Goal: Contribute content: Add original content to the website for others to see

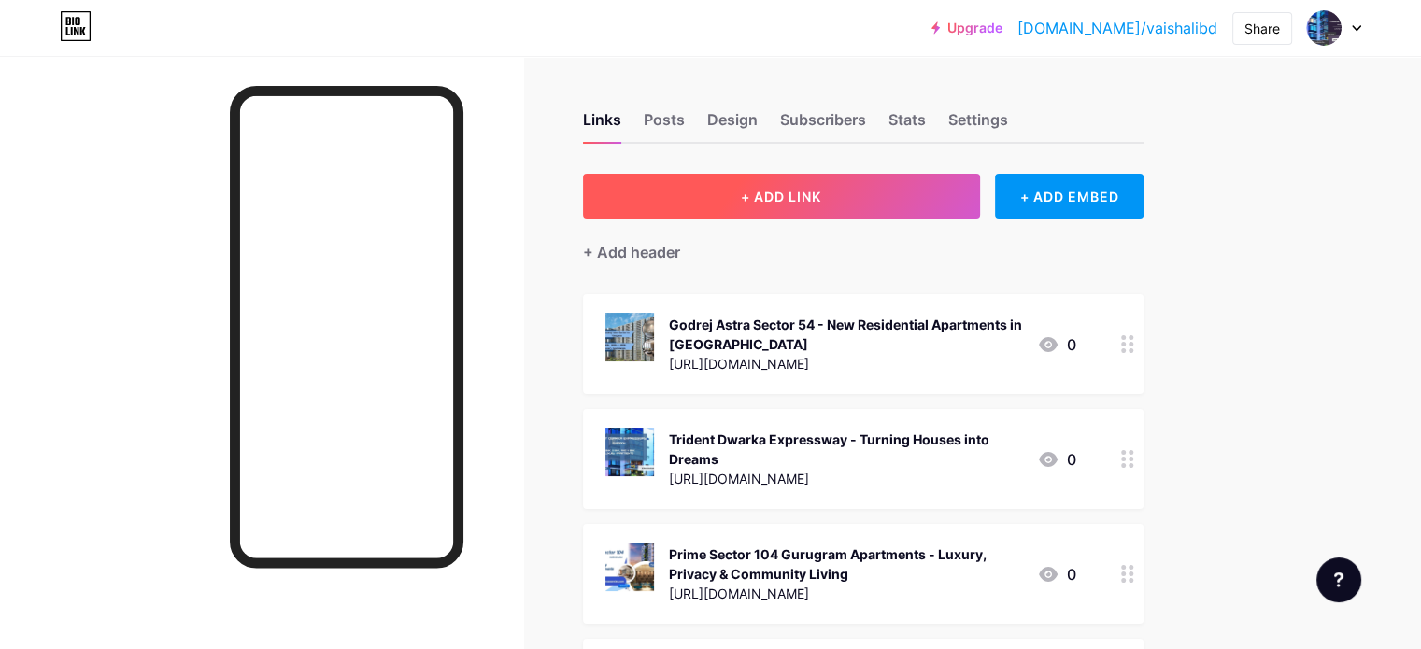
click at [806, 200] on button "+ ADD LINK" at bounding box center [781, 196] width 397 height 45
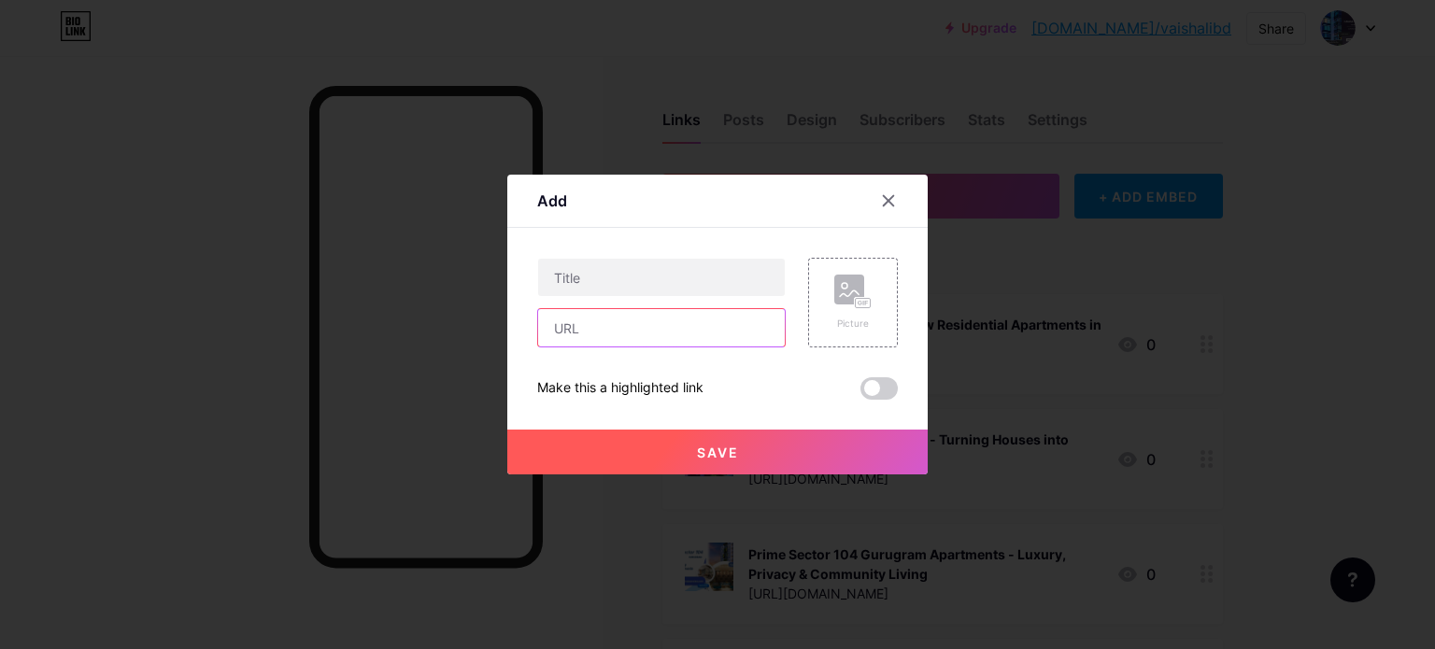
click at [610, 321] on input "text" at bounding box center [661, 327] width 247 height 37
paste input "[URL][PERSON_NAME][DOMAIN_NAME][PERSON_NAME]"
type input "[URL][PERSON_NAME][DOMAIN_NAME][PERSON_NAME]"
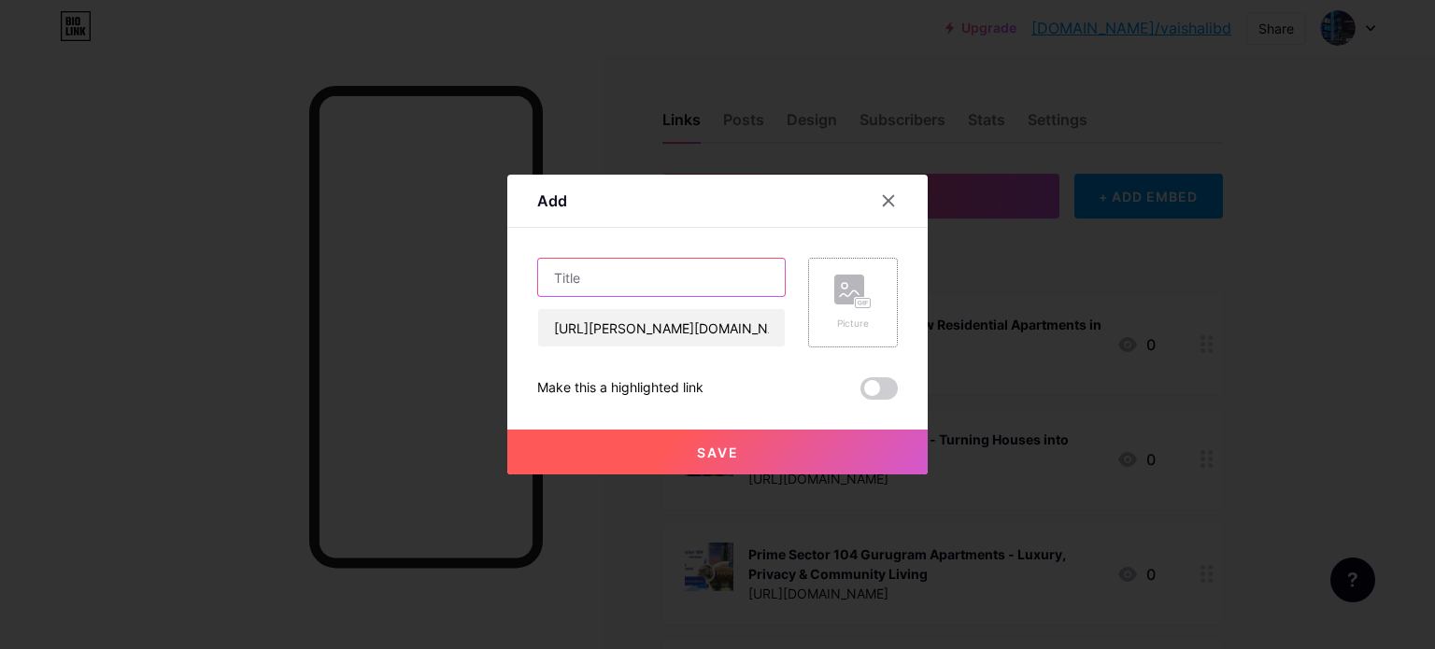
click at [677, 282] on input "text" at bounding box center [661, 277] width 247 height 37
paste input "[PERSON_NAME] Thane Infinity Kasarvadavali [GEOGRAPHIC_DATA]"
type input "[PERSON_NAME] Thane Infinity Kasarvadavali [GEOGRAPHIC_DATA]"
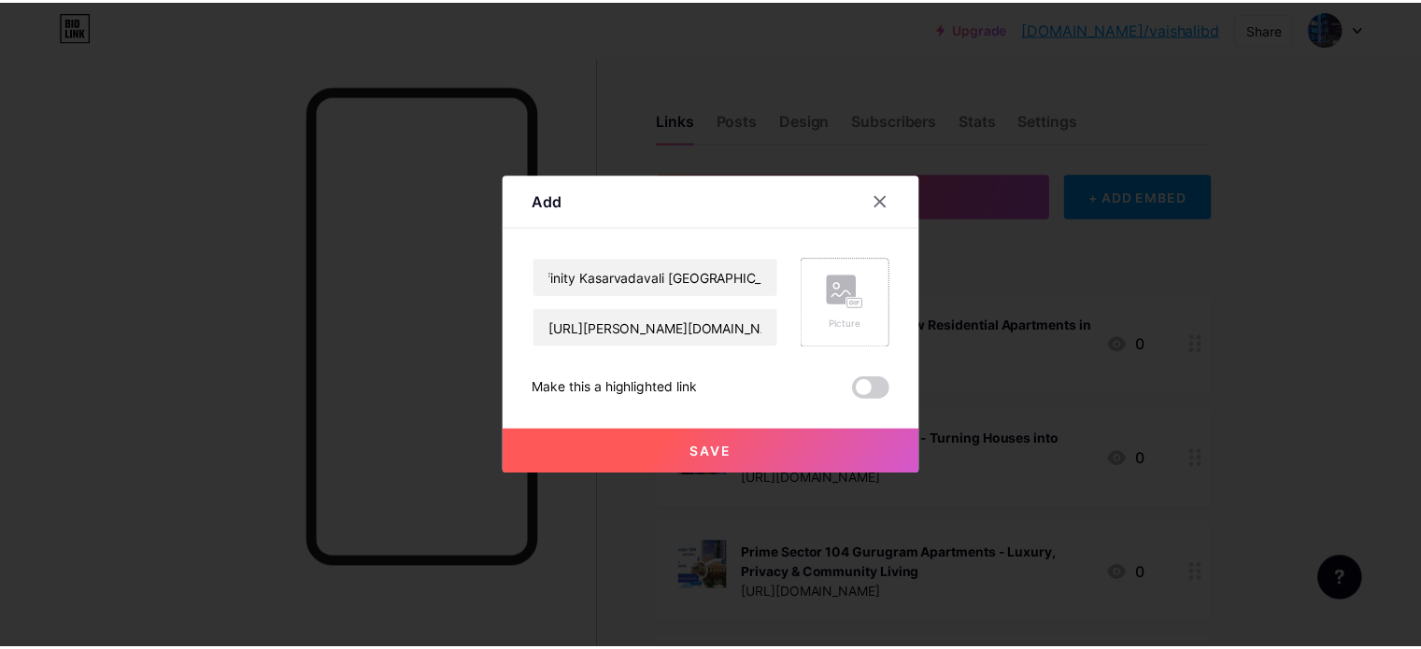
scroll to position [0, 0]
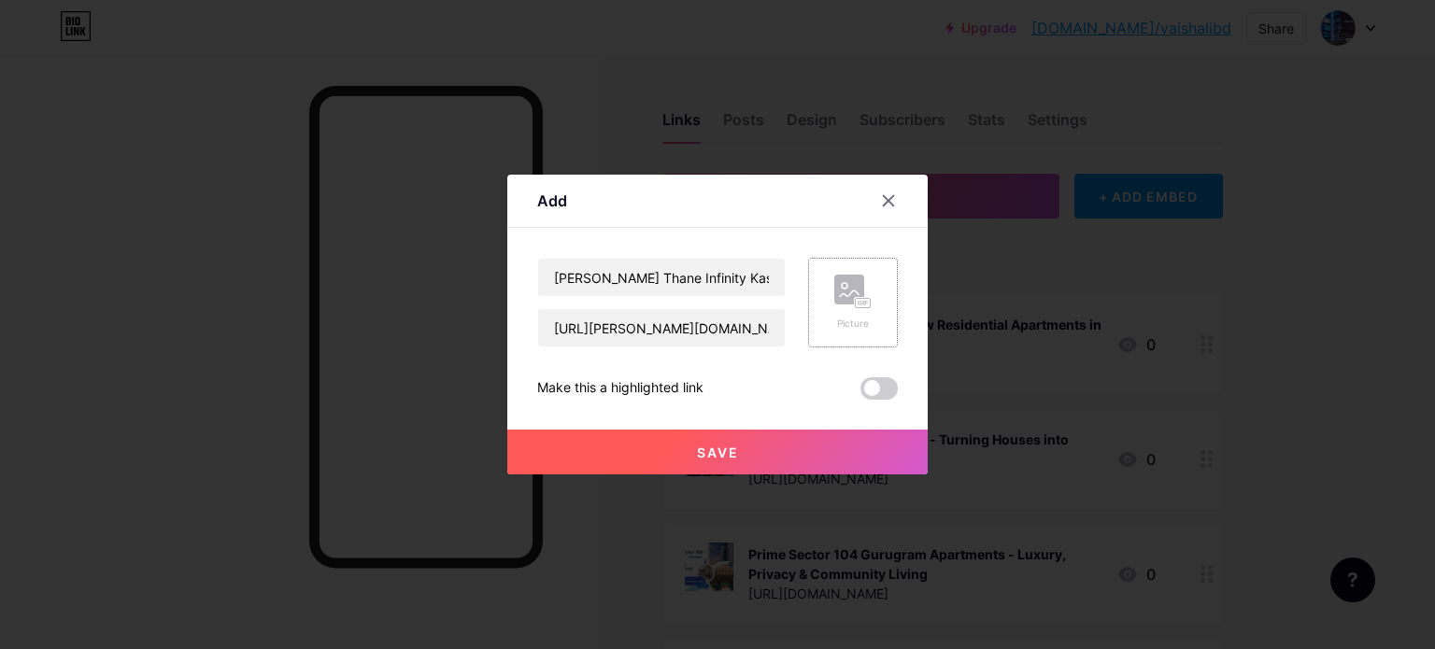
click at [860, 313] on div "Picture" at bounding box center [852, 303] width 37 height 56
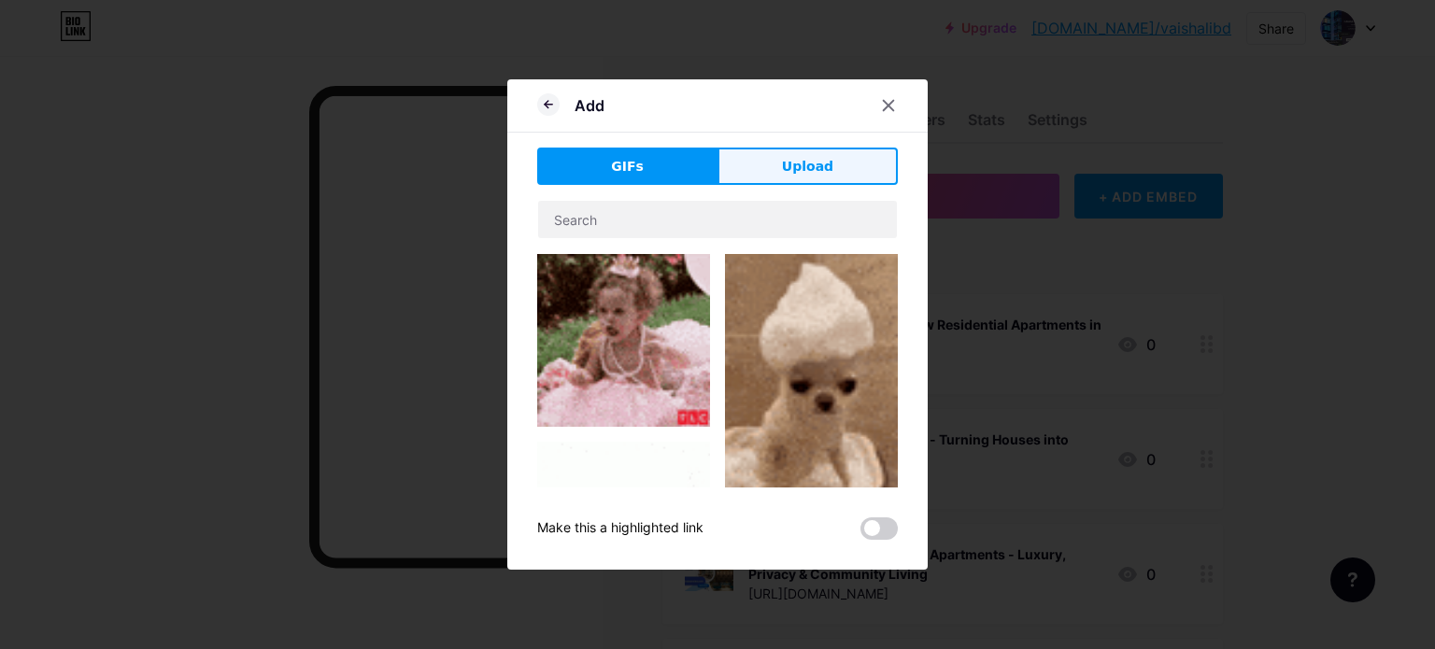
click at [782, 167] on button "Upload" at bounding box center [808, 166] width 180 height 37
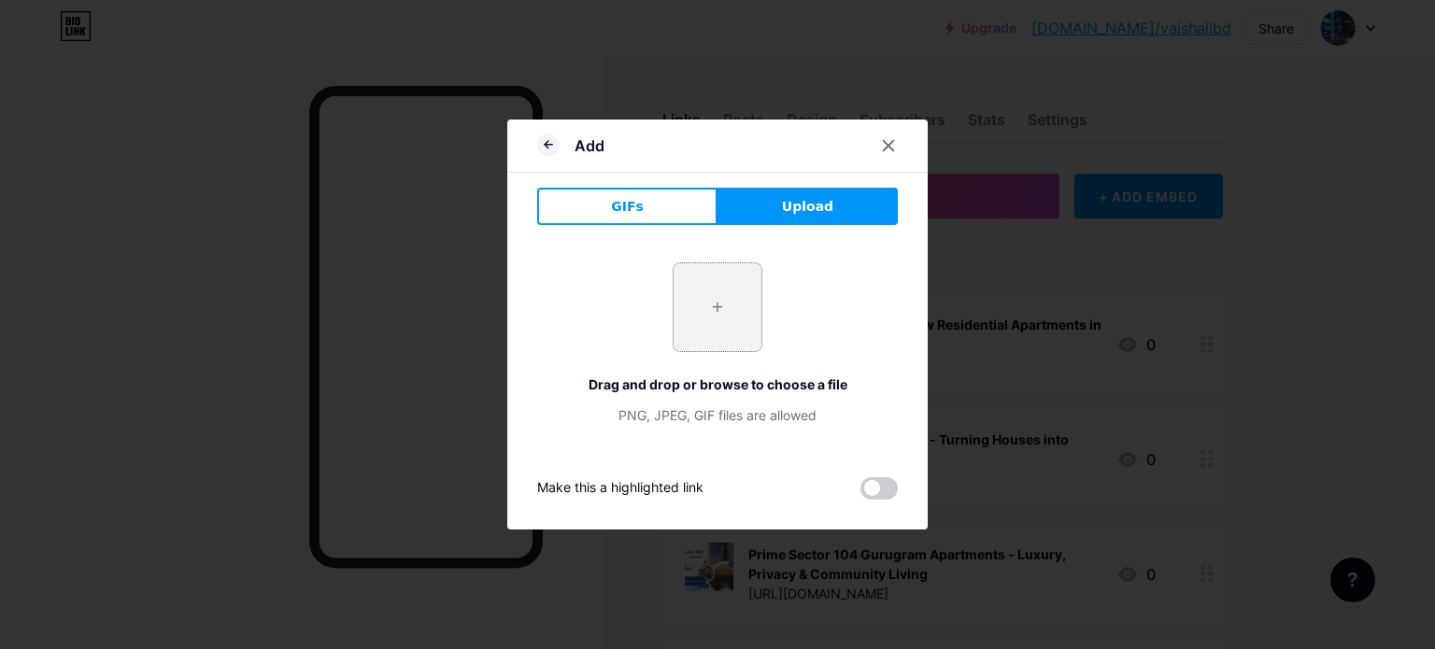
click at [712, 307] on input "file" at bounding box center [718, 308] width 88 height 88
type input "C:\fakepath\2.jpg"
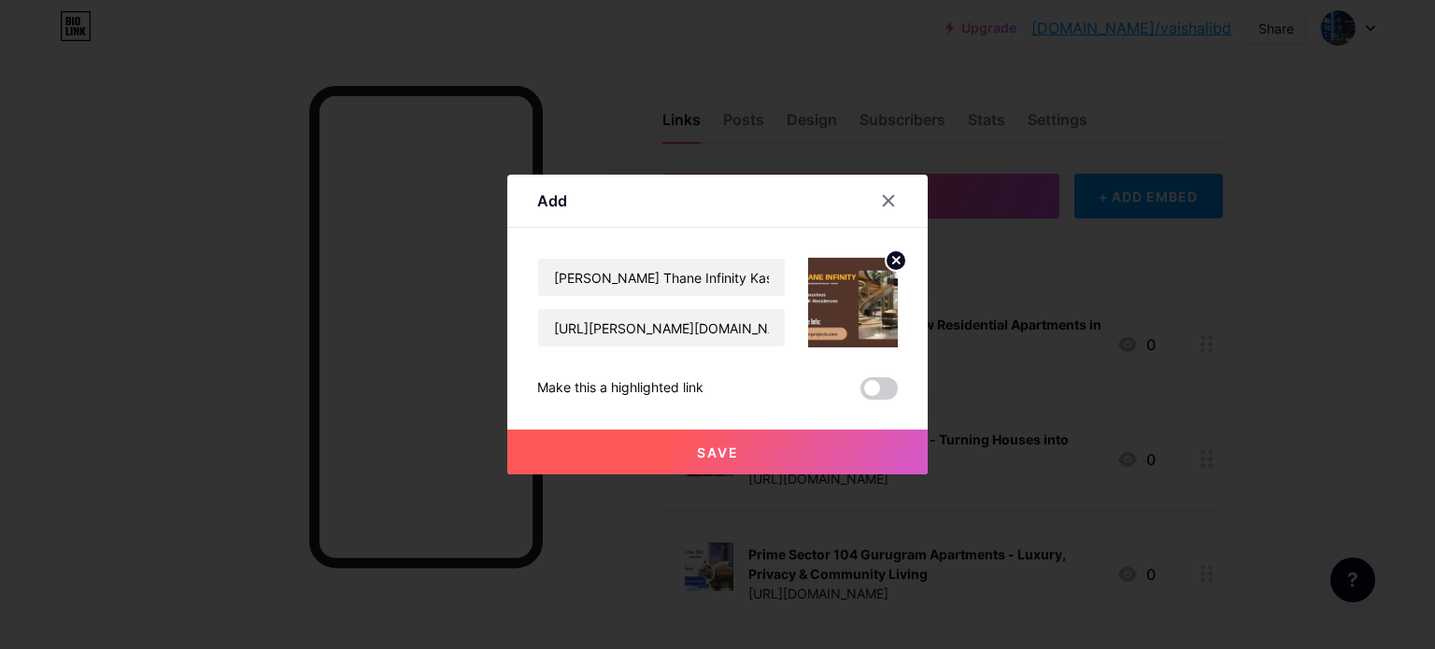
click at [763, 452] on button "Save" at bounding box center [717, 452] width 421 height 45
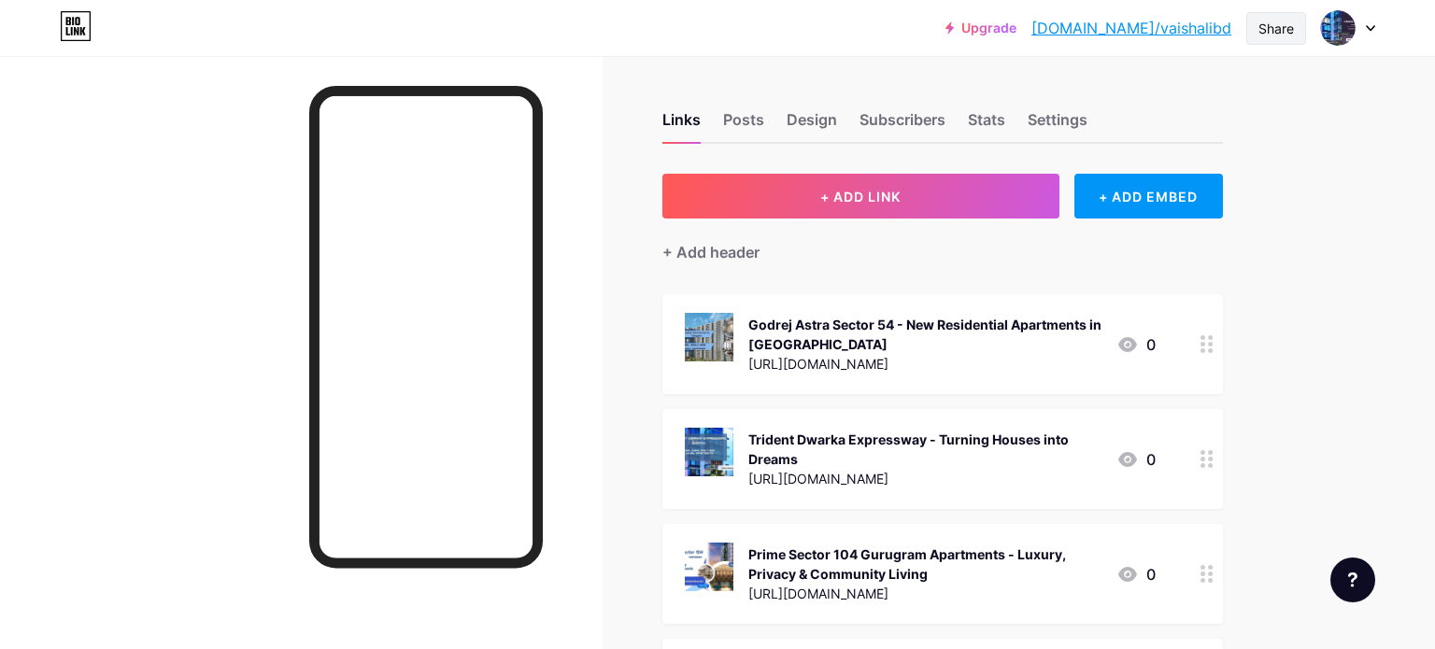
click at [1277, 36] on div "Share" at bounding box center [1277, 29] width 36 height 20
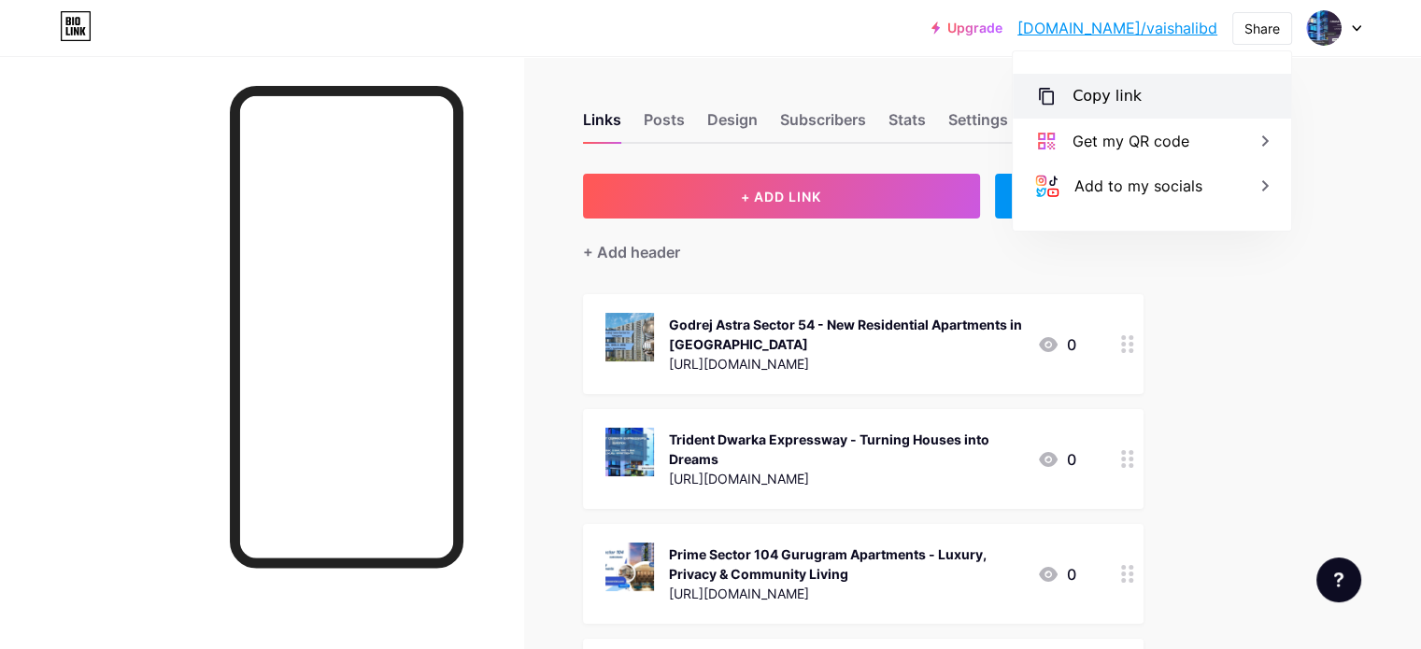
click at [1119, 89] on div "Copy link" at bounding box center [1107, 96] width 69 height 22
